Goal: Navigation & Orientation: Find specific page/section

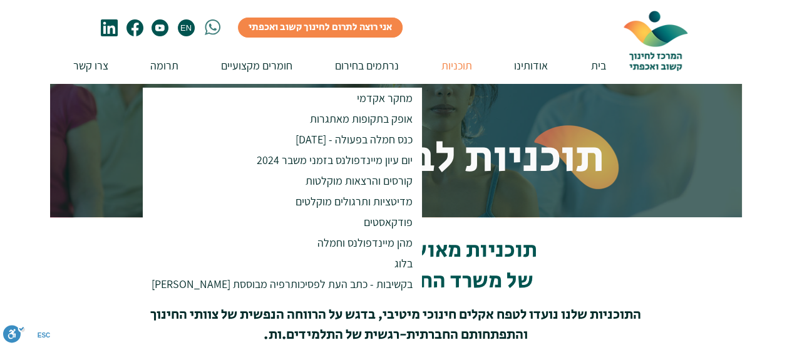
scroll to position [74, 0]
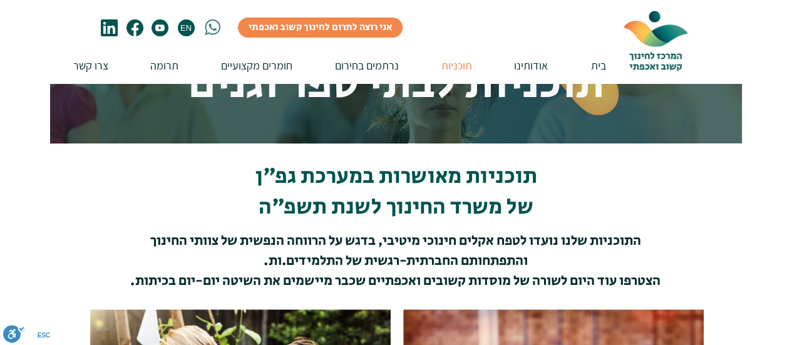
click at [484, 229] on div at bounding box center [396, 227] width 792 height 168
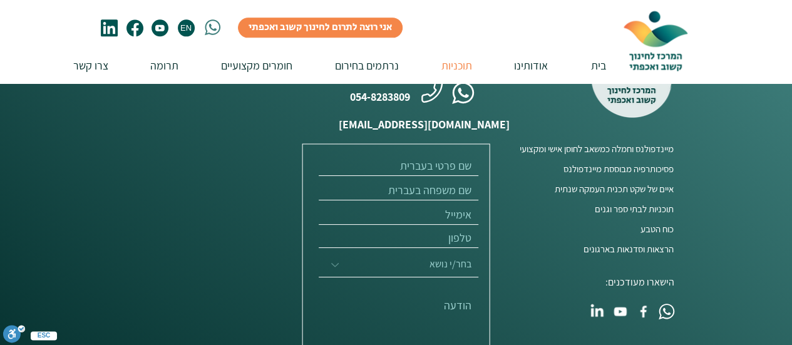
scroll to position [797, 0]
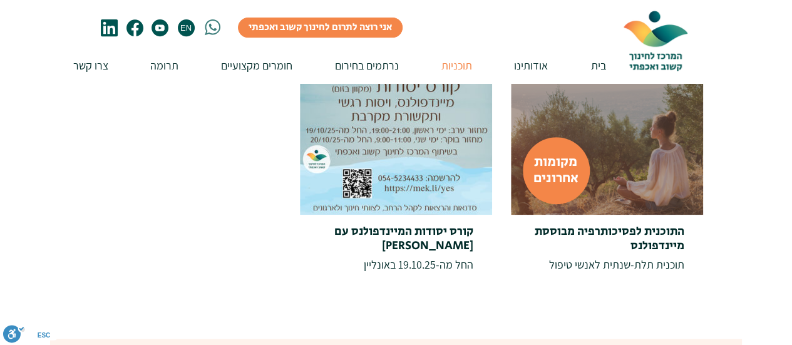
scroll to position [284, 0]
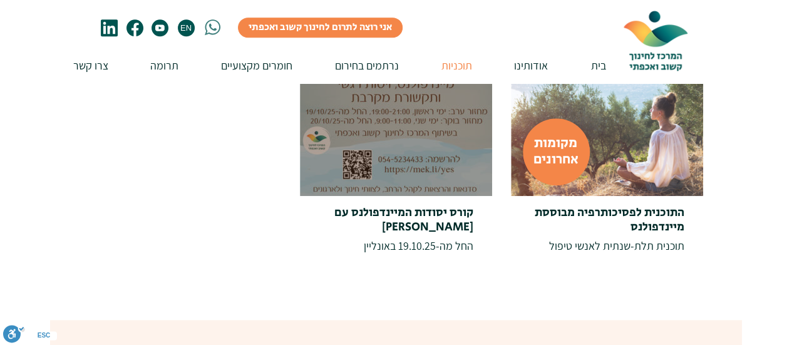
click at [423, 153] on div at bounding box center [396, 100] width 192 height 192
